Goal: Transaction & Acquisition: Purchase product/service

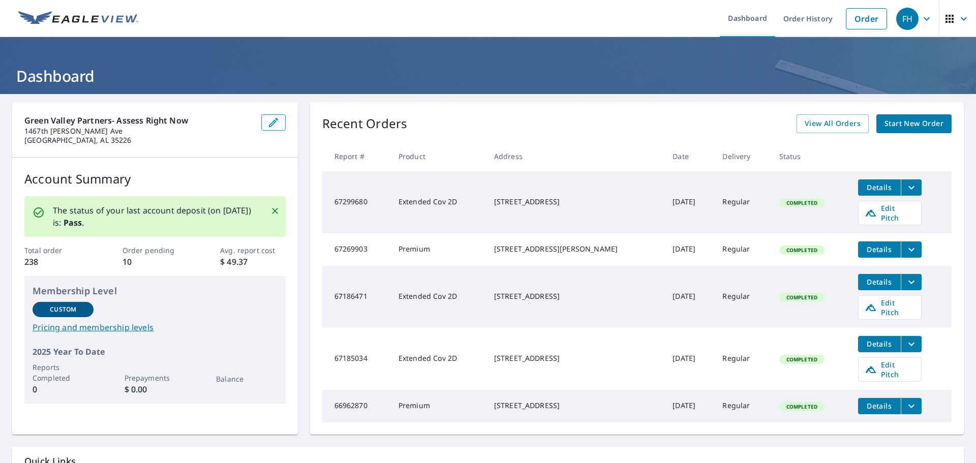
click at [910, 128] on span "Start New Order" at bounding box center [914, 123] width 59 height 13
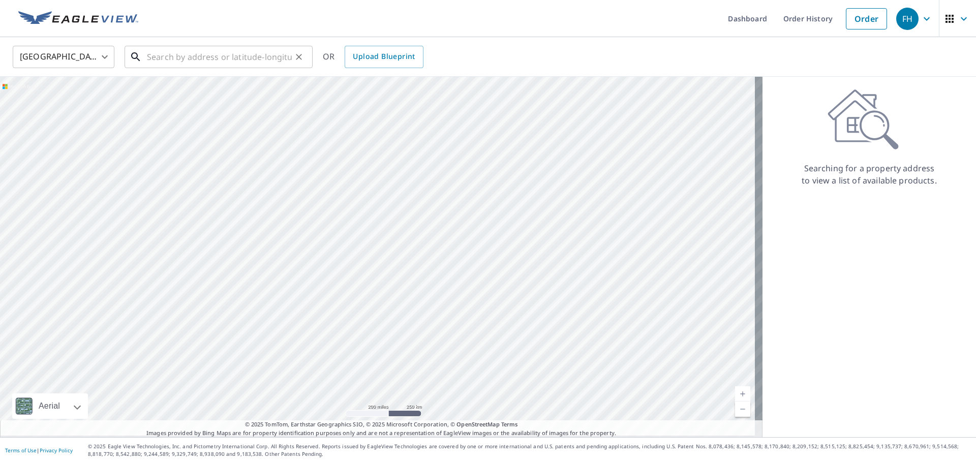
click at [211, 58] on input "text" at bounding box center [219, 57] width 145 height 28
paste input "7001 Crestwood Blvd, Birmingham, AL 35210, USA"
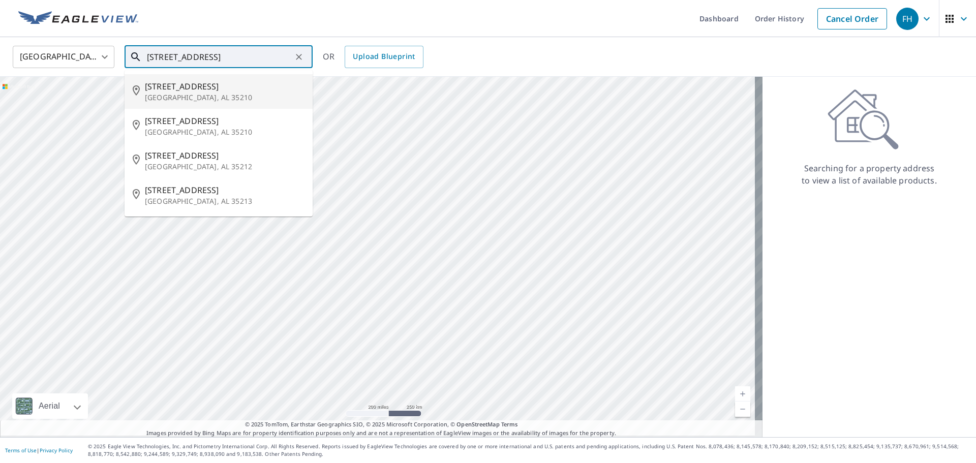
click at [194, 93] on span "7001 Crestwood Blvd" at bounding box center [225, 86] width 160 height 12
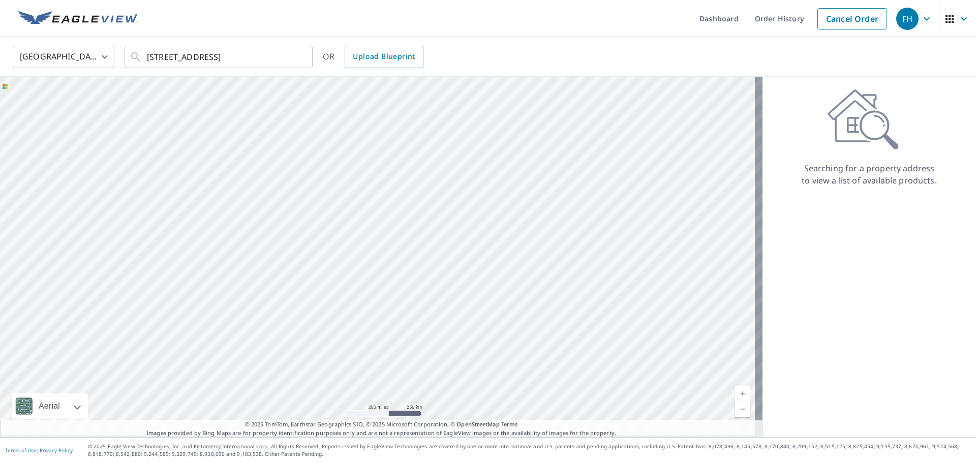
type input "7001 Crestwood Blvd Birmingham, AL 35210"
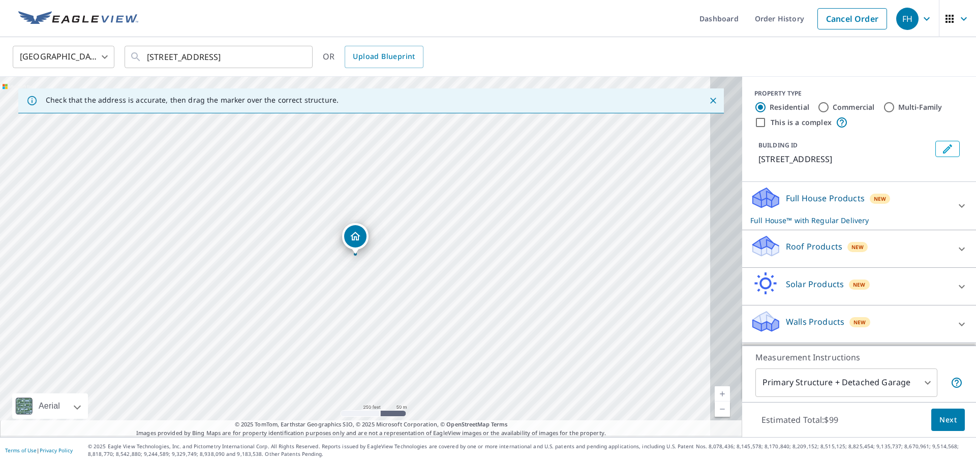
drag, startPoint x: 373, startPoint y: 236, endPoint x: 263, endPoint y: 262, distance: 112.4
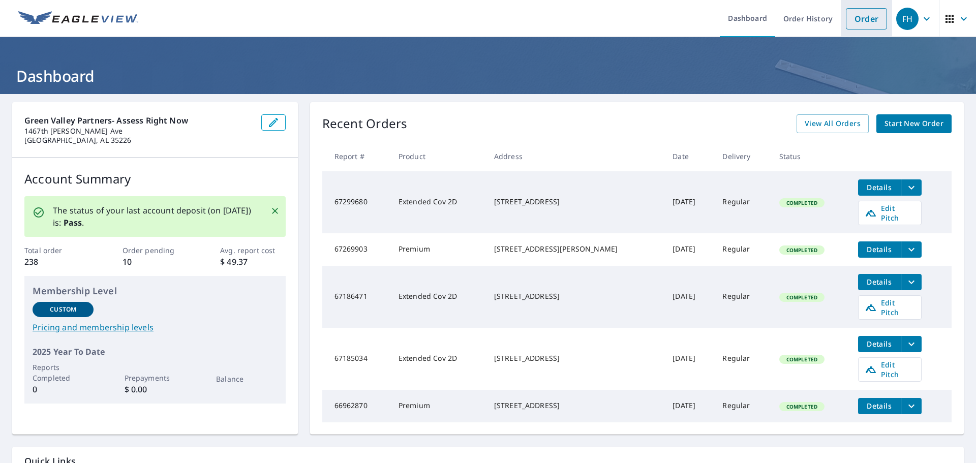
click at [858, 19] on link "Order" at bounding box center [866, 18] width 41 height 21
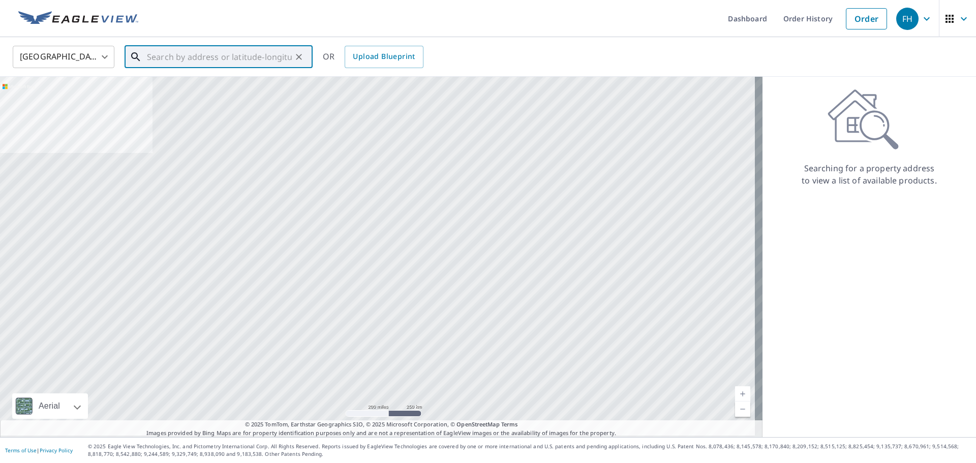
paste input "7001 Crestwood Blvd, Birmingham, AL 35210, USA"
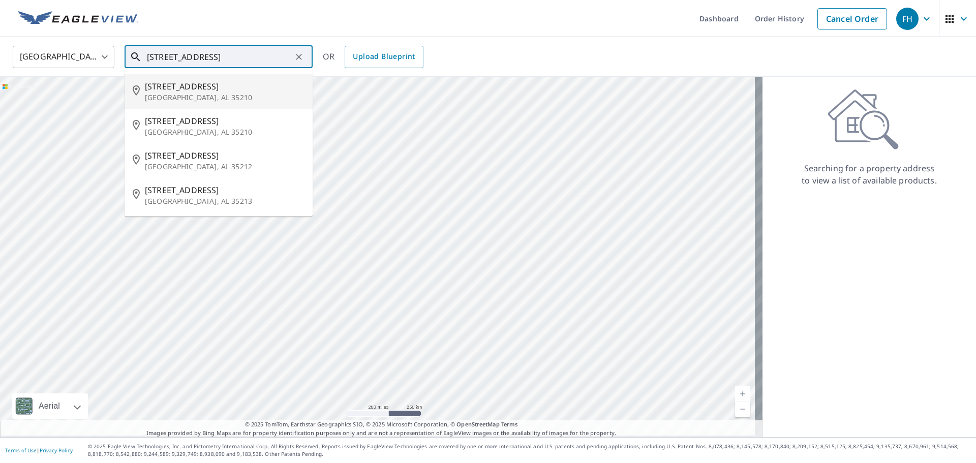
click at [235, 93] on span "7001 Crestwood Blvd" at bounding box center [225, 86] width 160 height 12
type input "7001 Crestwood Blvd Birmingham, AL 35210"
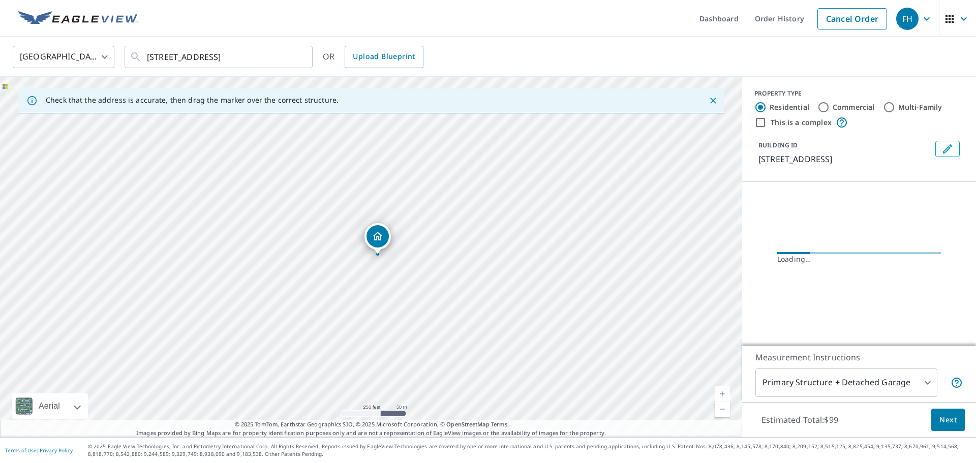
scroll to position [0, 0]
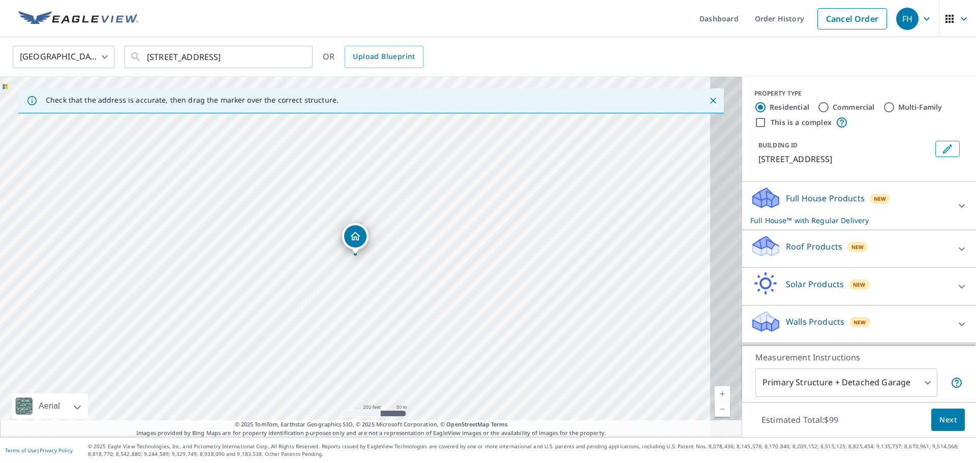
drag, startPoint x: 381, startPoint y: 237, endPoint x: 313, endPoint y: 258, distance: 71.3
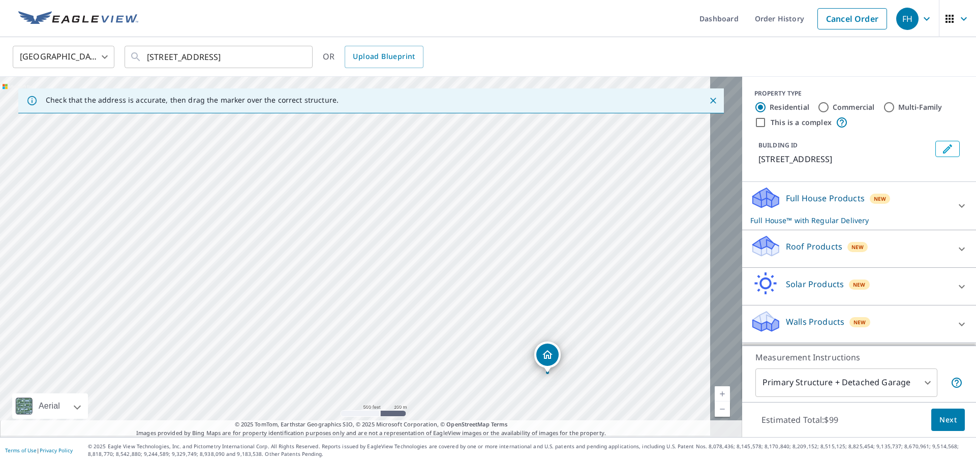
drag, startPoint x: 419, startPoint y: 255, endPoint x: 547, endPoint y: 350, distance: 159.6
drag, startPoint x: 383, startPoint y: 215, endPoint x: 393, endPoint y: 235, distance: 23.0
click at [406, 237] on div "1042 Eagle View Dr Birmingham, AL 35213" at bounding box center [371, 257] width 742 height 361
drag, startPoint x: 303, startPoint y: 160, endPoint x: 312, endPoint y: 171, distance: 14.5
click at [858, 263] on div "Roof Products New" at bounding box center [850, 248] width 199 height 29
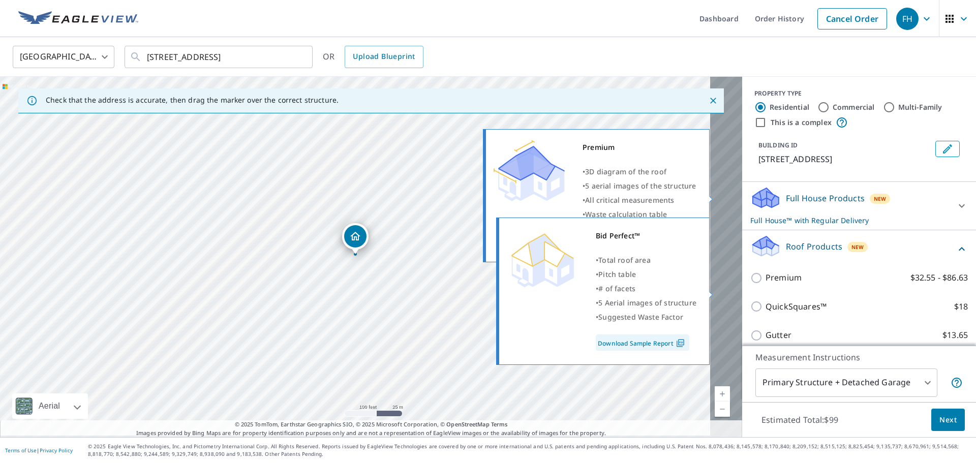
scroll to position [102, 0]
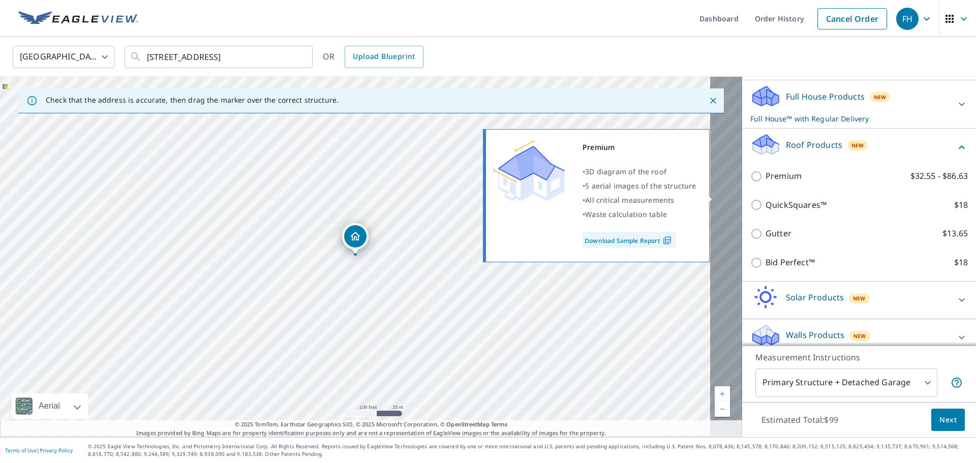
click at [751, 183] on input "Premium $32.55 - $86.63" at bounding box center [758, 176] width 15 height 12
checkbox input "true"
checkbox input "false"
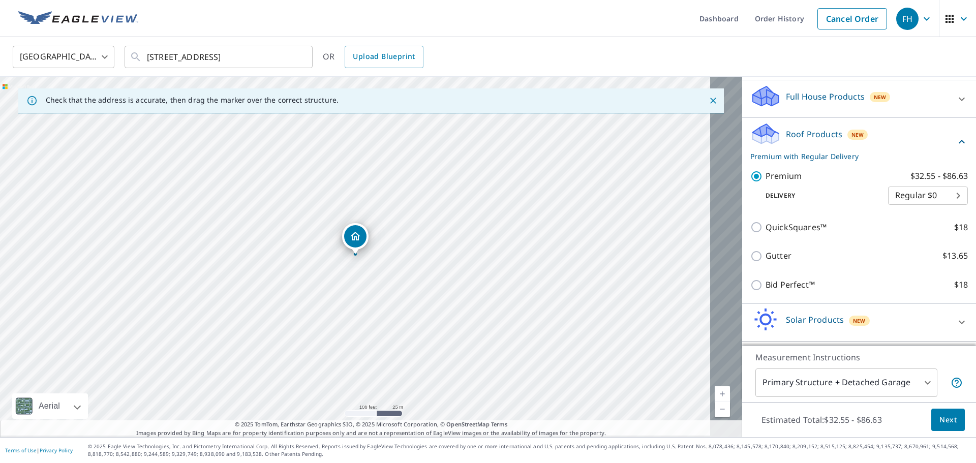
click at [940, 414] on span "Next" at bounding box center [948, 420] width 17 height 13
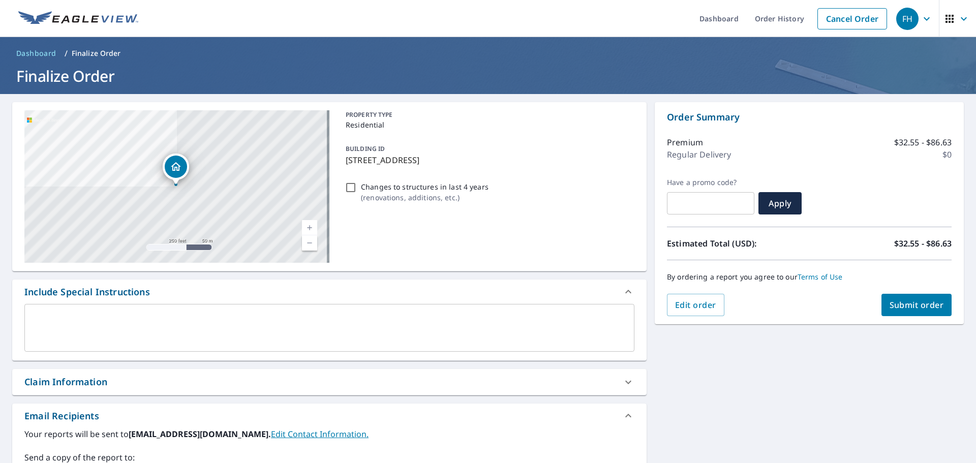
scroll to position [204, 0]
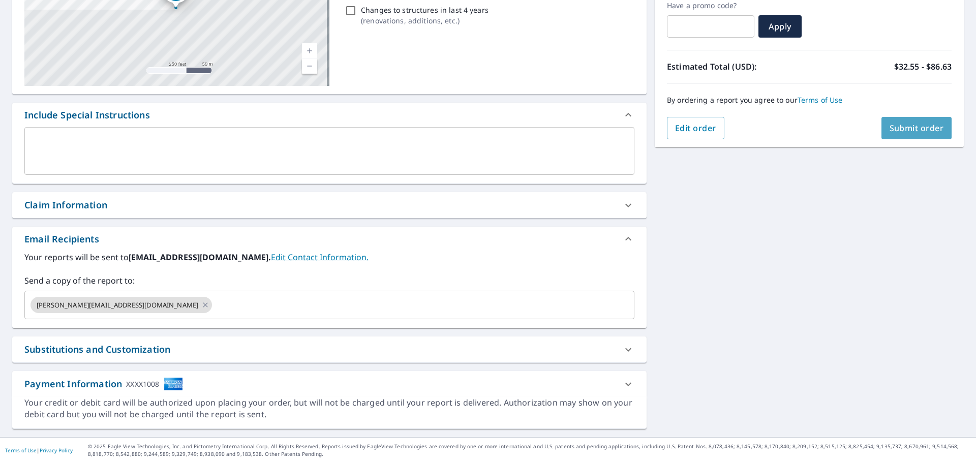
click at [913, 123] on span "Submit order" at bounding box center [917, 128] width 54 height 11
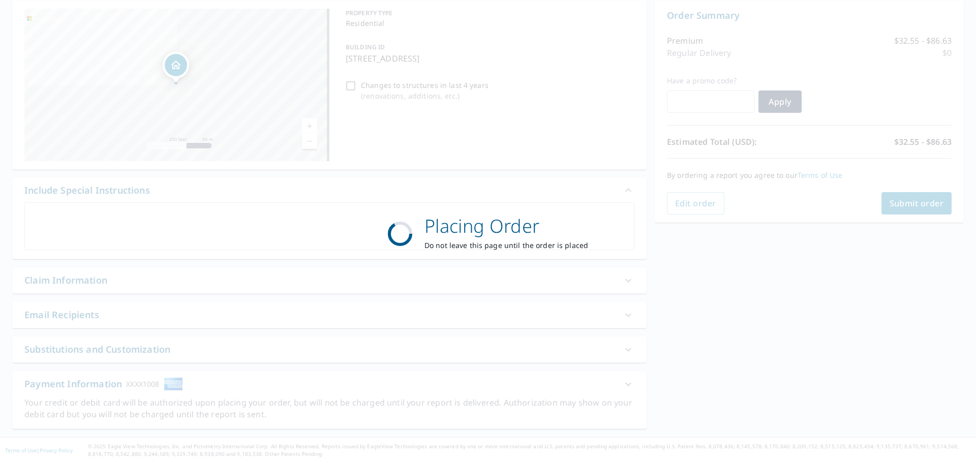
scroll to position [125, 0]
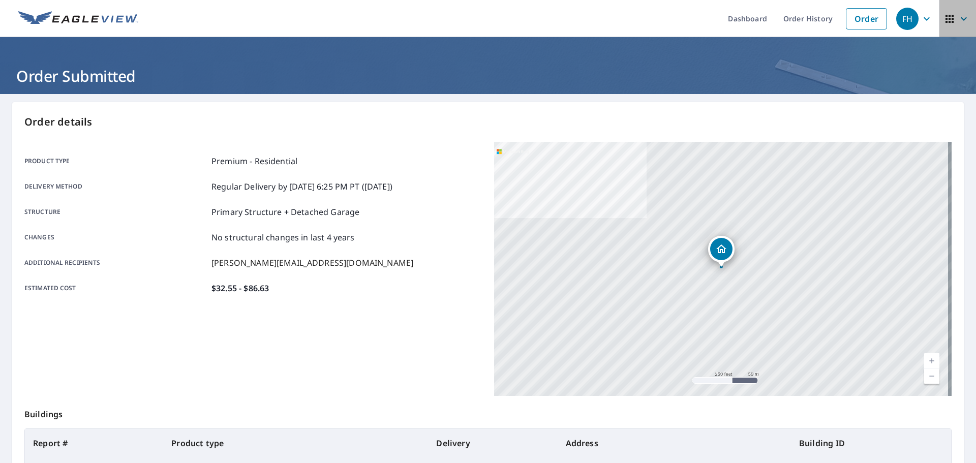
click at [958, 20] on icon "button" at bounding box center [964, 19] width 12 height 12
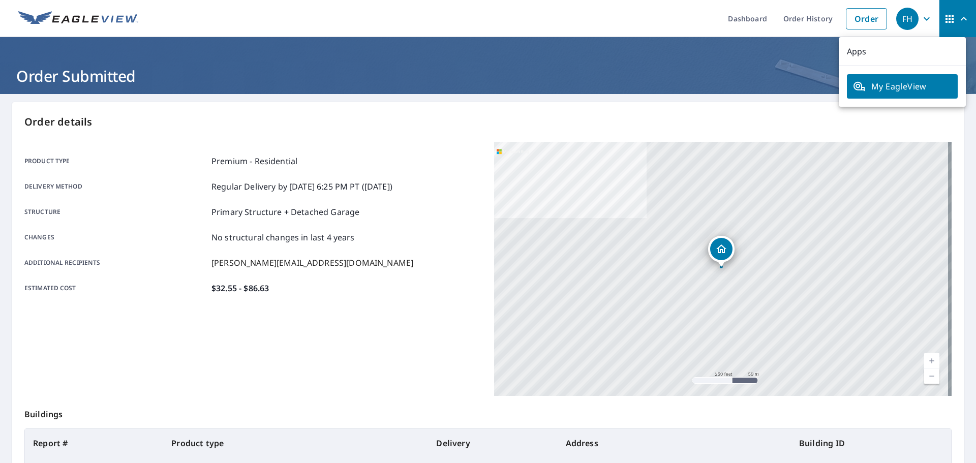
click at [886, 84] on span "My EagleView" at bounding box center [902, 86] width 99 height 12
